Goal: Task Accomplishment & Management: Use online tool/utility

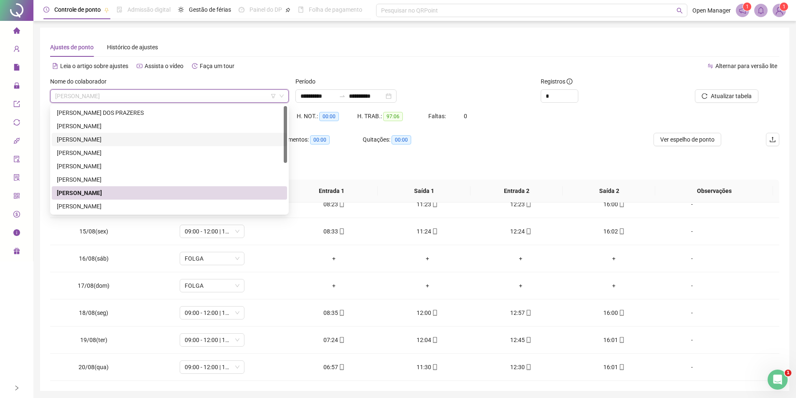
click at [109, 137] on div "[PERSON_NAME]" at bounding box center [169, 139] width 225 height 9
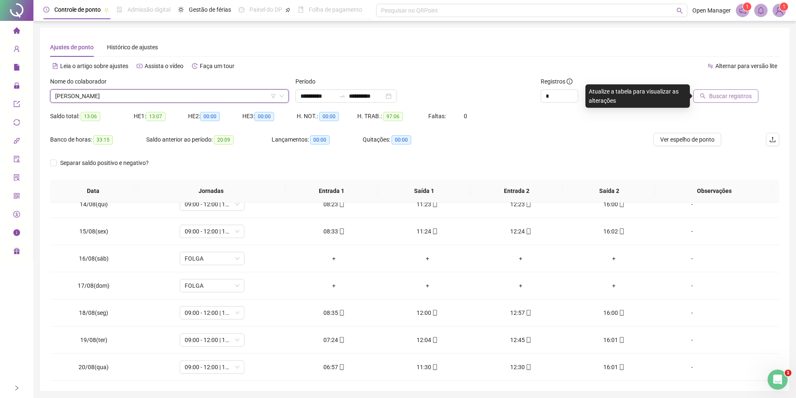
click at [744, 94] on span "Buscar registros" at bounding box center [730, 95] width 43 height 9
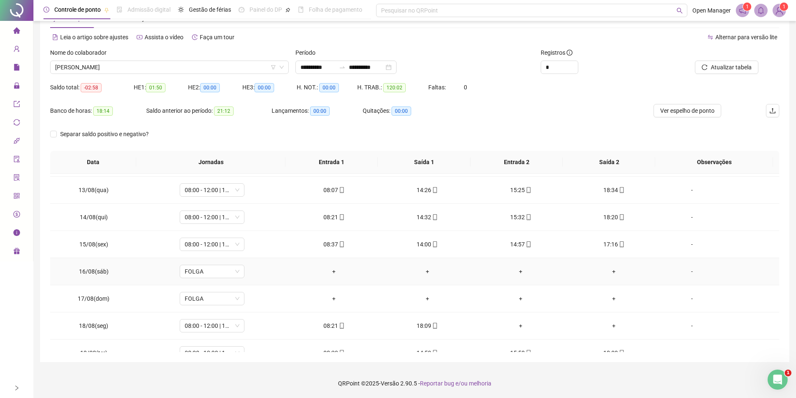
scroll to position [365, 0]
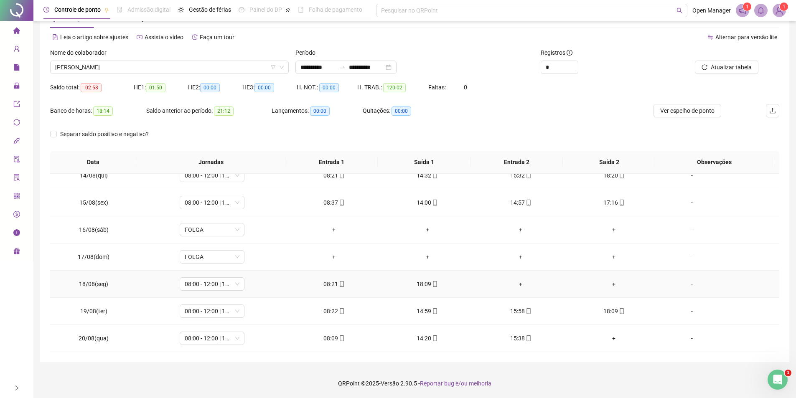
click at [519, 283] on div "+" at bounding box center [520, 283] width 80 height 9
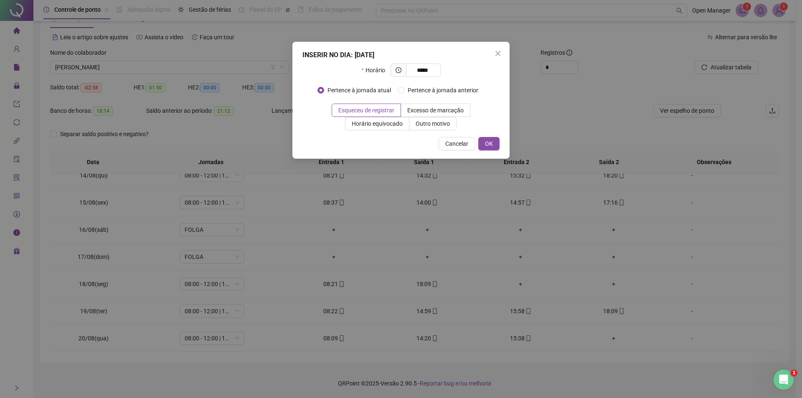
type input "*****"
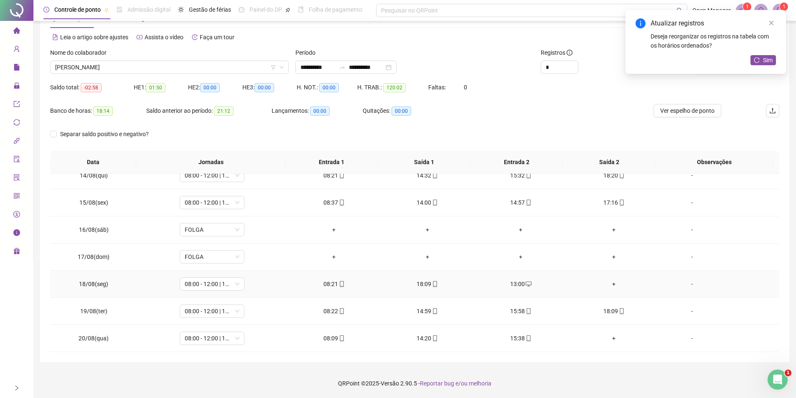
click at [608, 284] on div "+" at bounding box center [614, 283] width 80 height 9
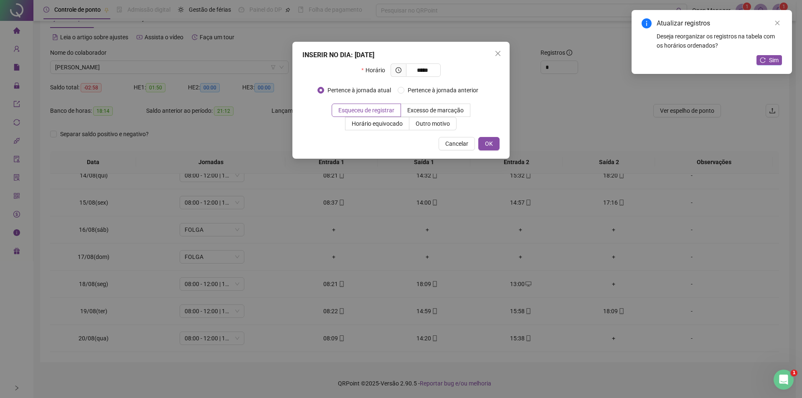
type input "*****"
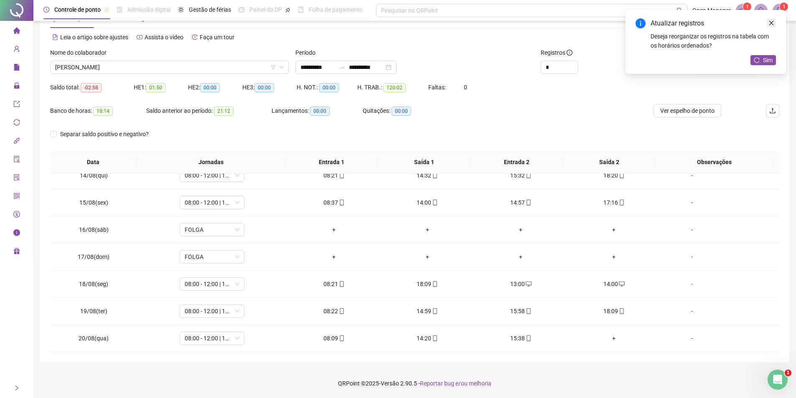
click at [770, 24] on icon "close" at bounding box center [771, 23] width 5 height 5
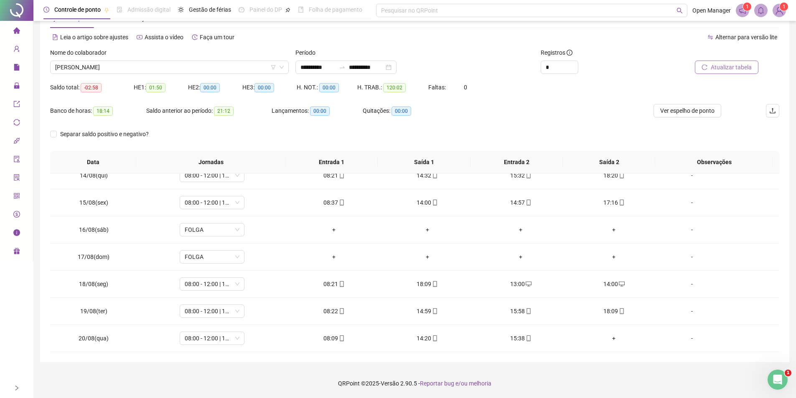
click at [739, 66] on span "Atualizar tabela" at bounding box center [730, 67] width 41 height 9
click at [105, 65] on span "[PERSON_NAME]" at bounding box center [169, 67] width 228 height 13
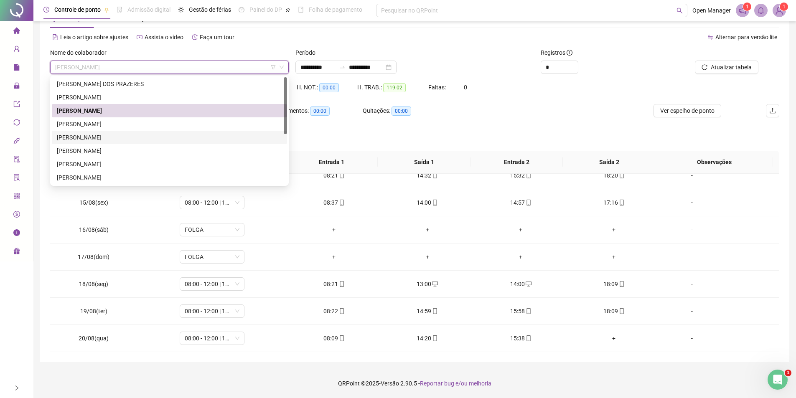
scroll to position [94, 0]
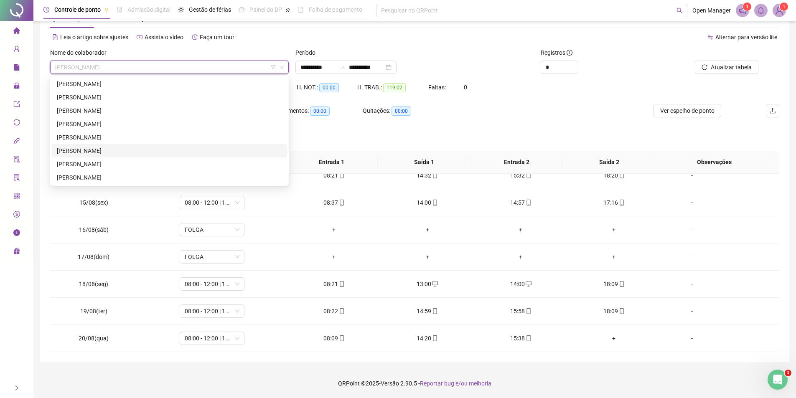
click at [127, 152] on div "[PERSON_NAME]" at bounding box center [169, 150] width 225 height 9
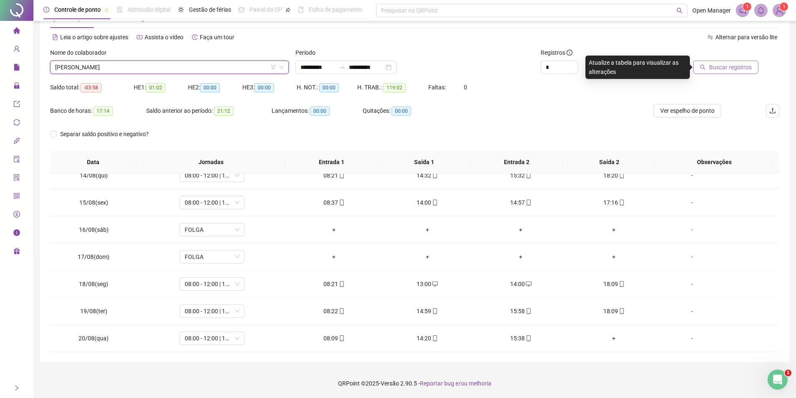
click at [713, 68] on span "Buscar registros" at bounding box center [730, 67] width 43 height 9
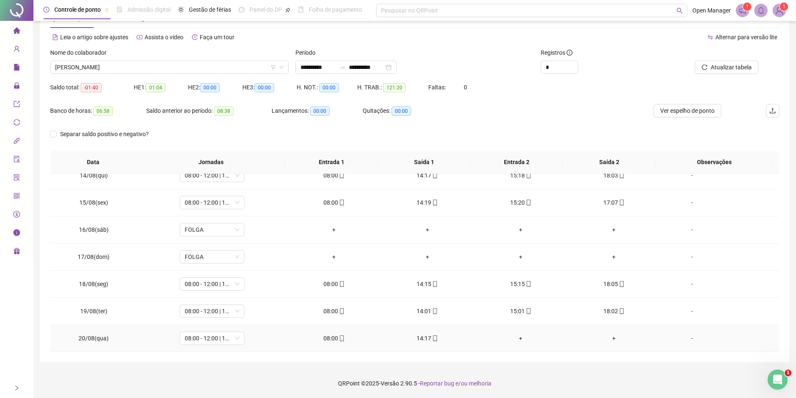
click at [518, 340] on div "+" at bounding box center [520, 338] width 80 height 9
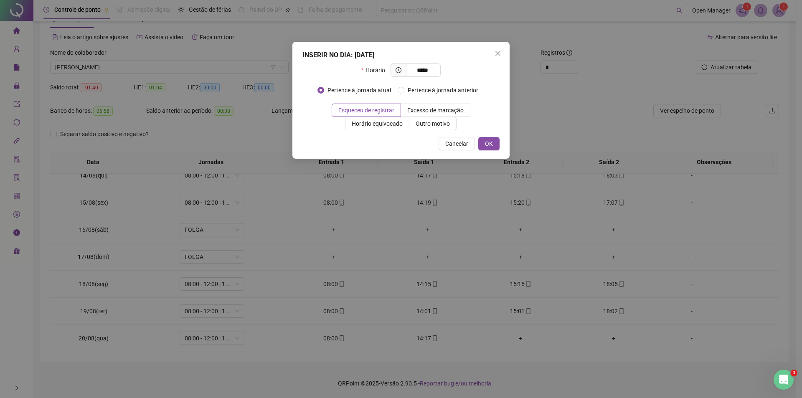
type input "*****"
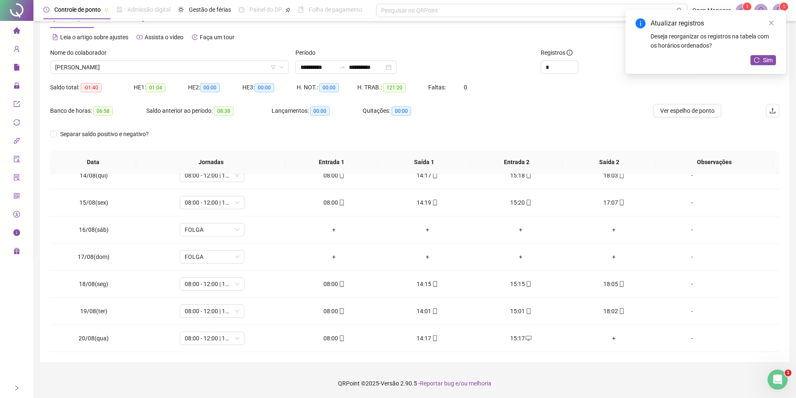
click at [772, 29] on div "Atualizar registros Deseja reorganizar os registros na tabela com os horários o…" at bounding box center [705, 34] width 140 height 32
click at [769, 26] on link "Close" at bounding box center [770, 22] width 9 height 9
